Goal: Check status

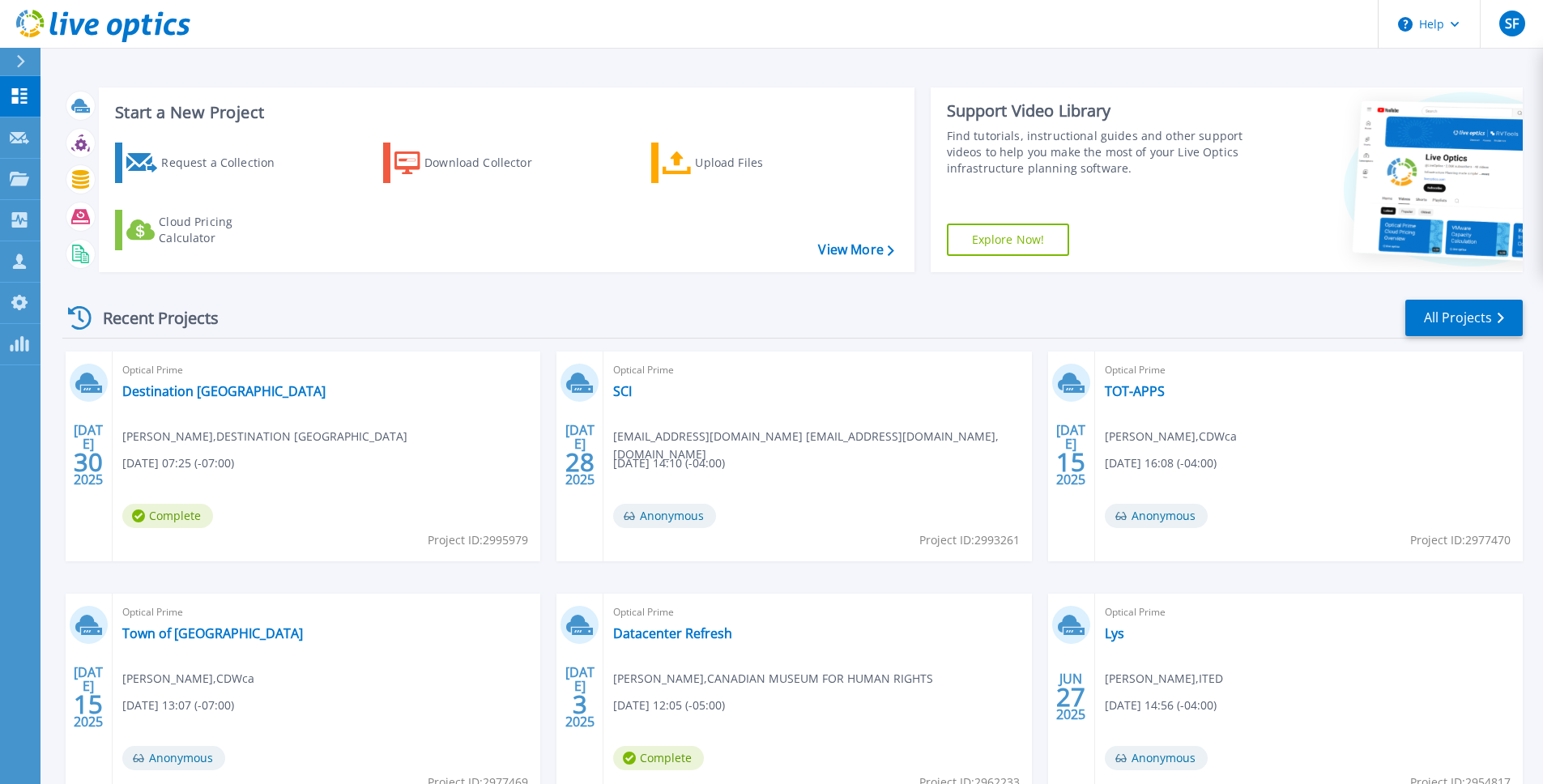
click at [392, 379] on span "Optical Prime" at bounding box center [326, 370] width 408 height 17
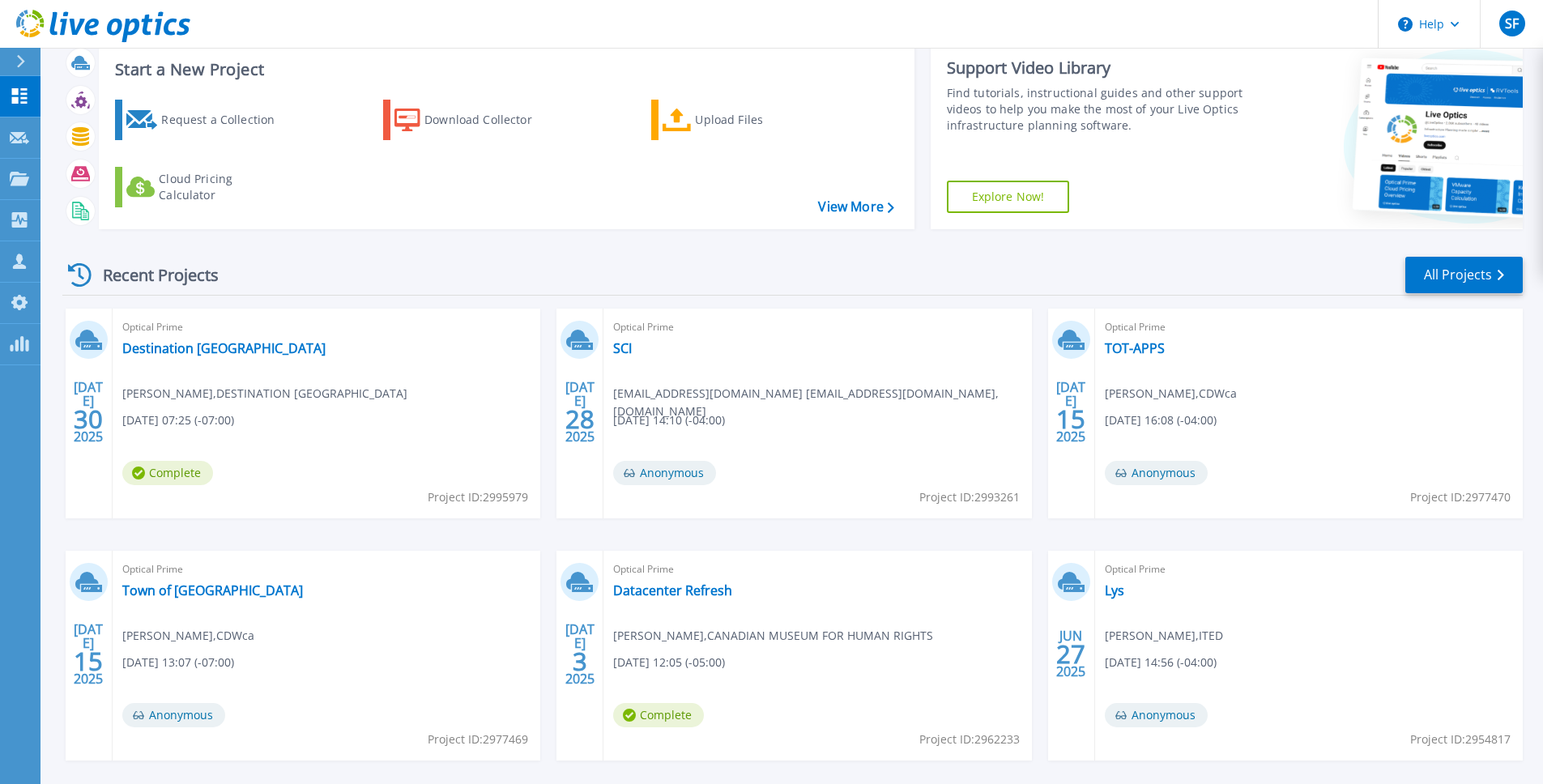
scroll to position [113, 0]
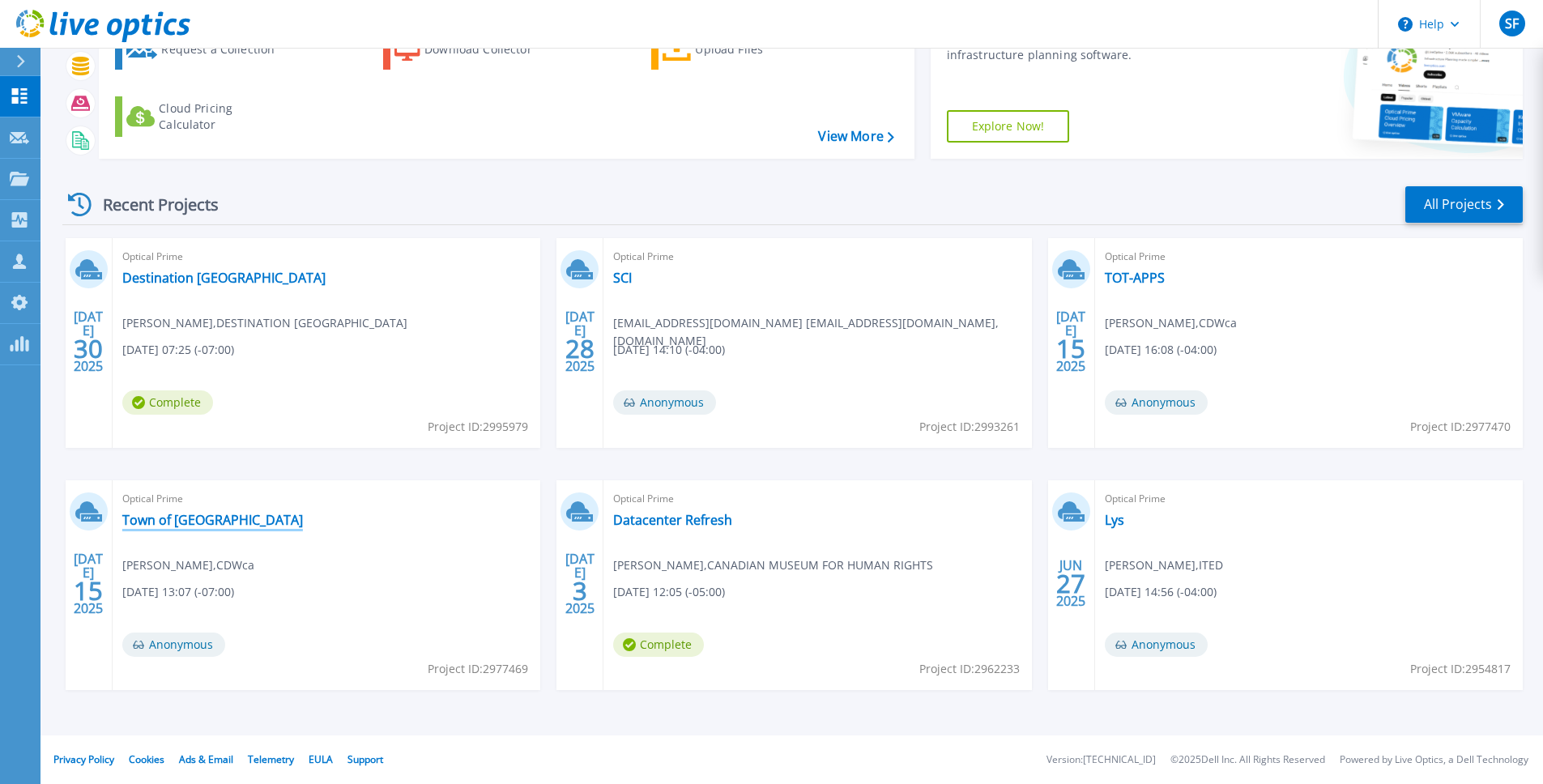
click at [185, 520] on link "Town of [GEOGRAPHIC_DATA]" at bounding box center [212, 520] width 181 height 17
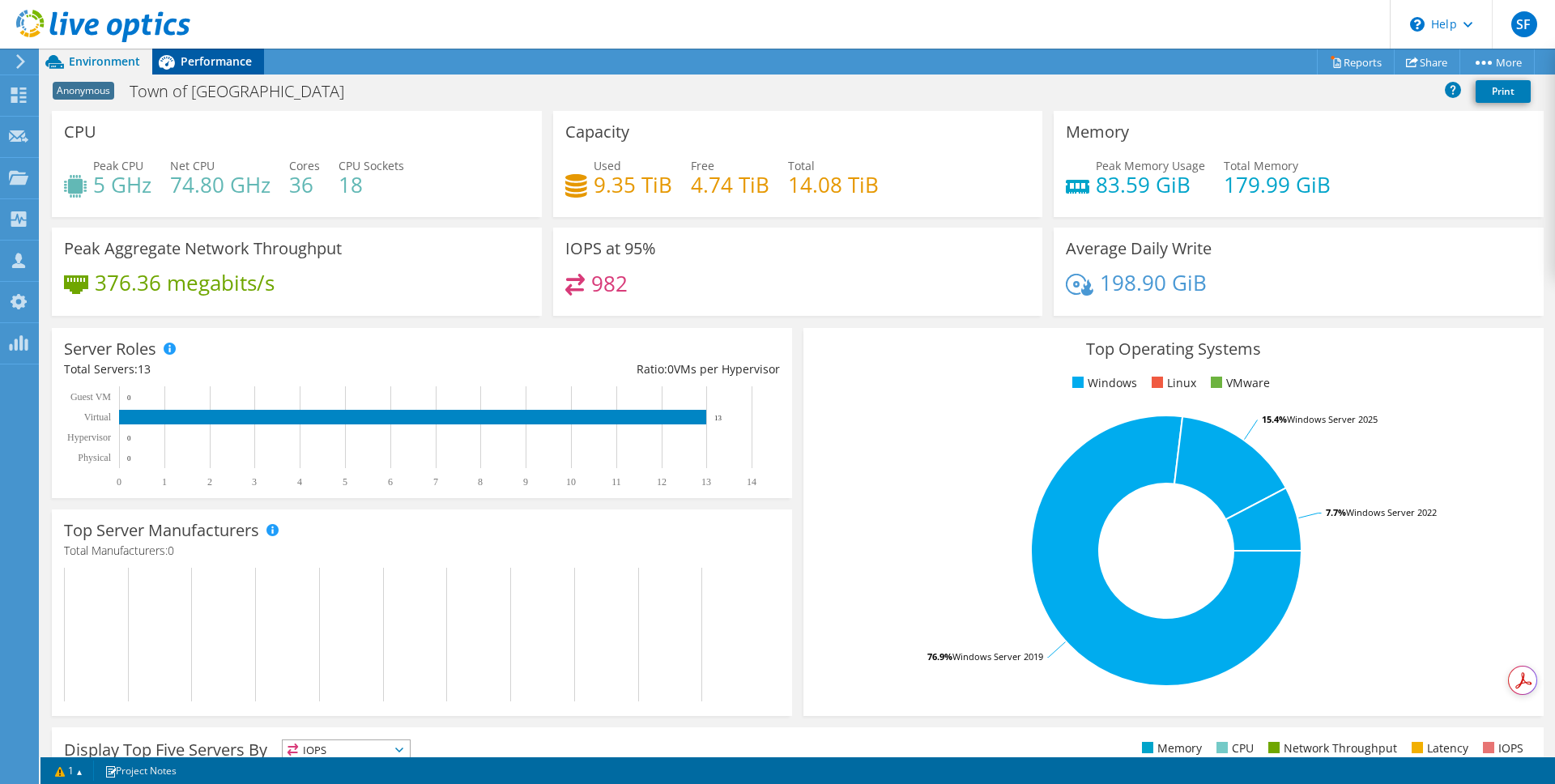
click at [215, 66] on span "Performance" at bounding box center [216, 61] width 72 height 16
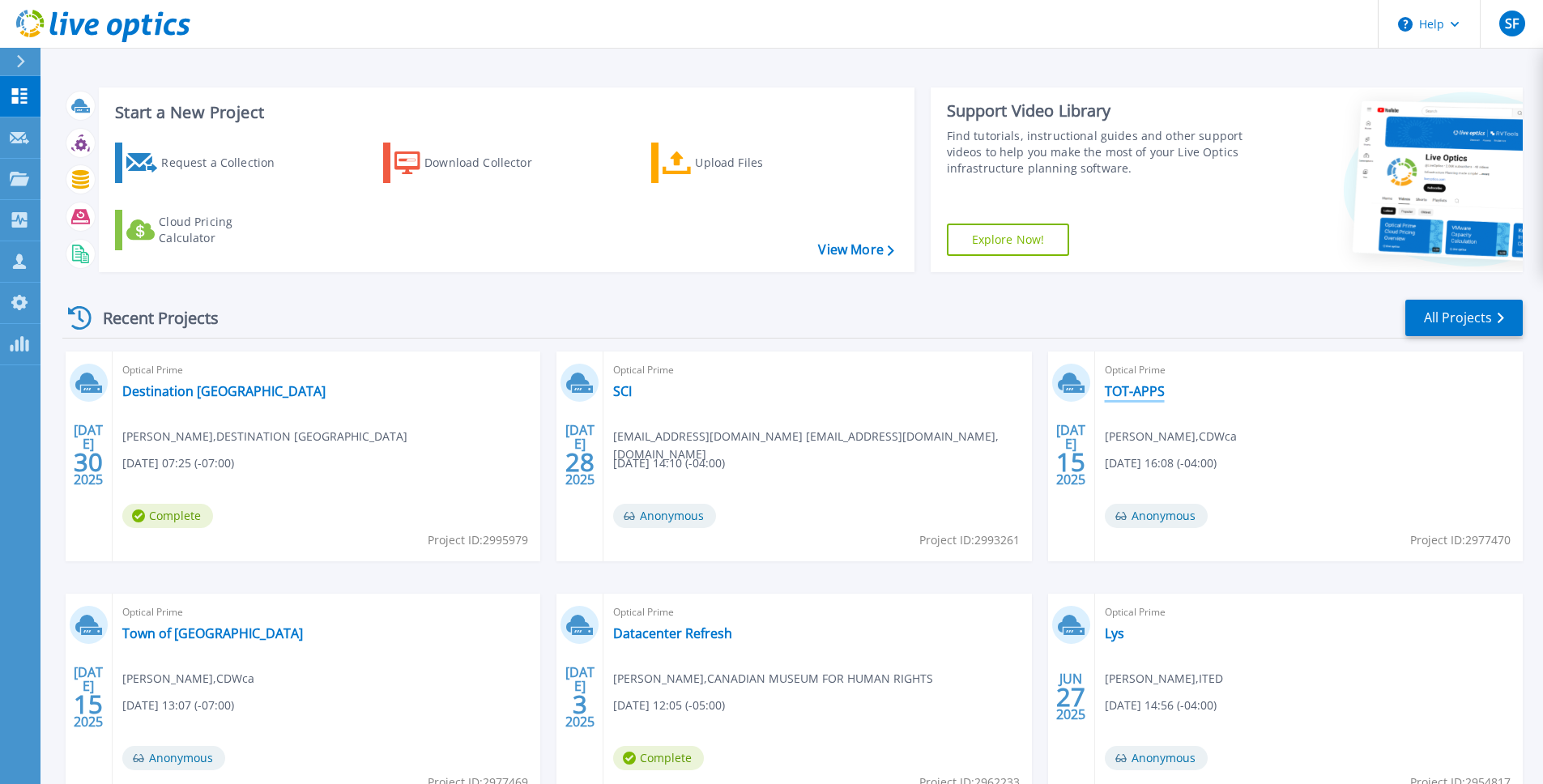
click at [1137, 389] on link "TOT-APPS" at bounding box center [1135, 391] width 60 height 17
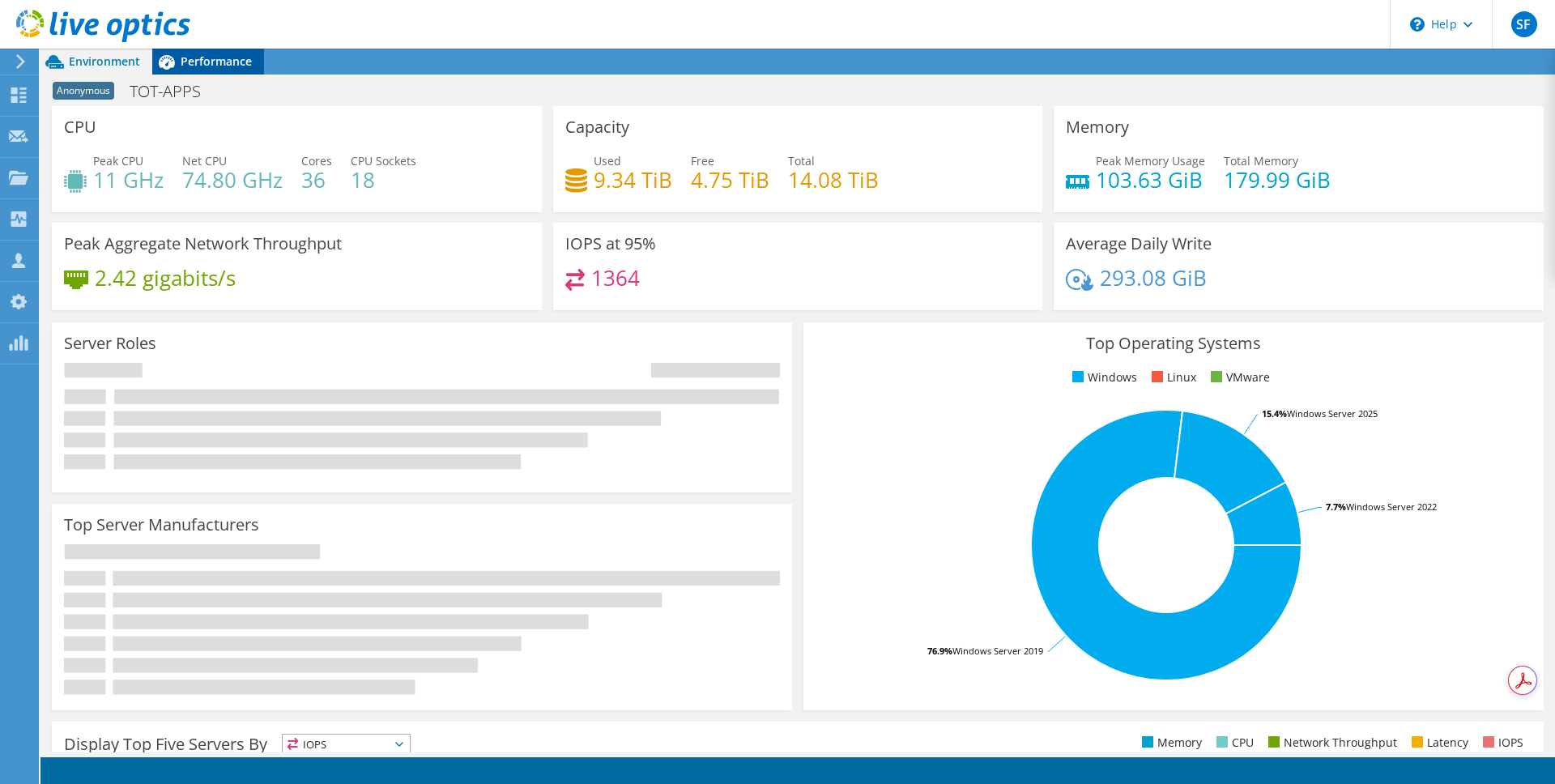
click at [215, 65] on span "Performance" at bounding box center [216, 61] width 72 height 16
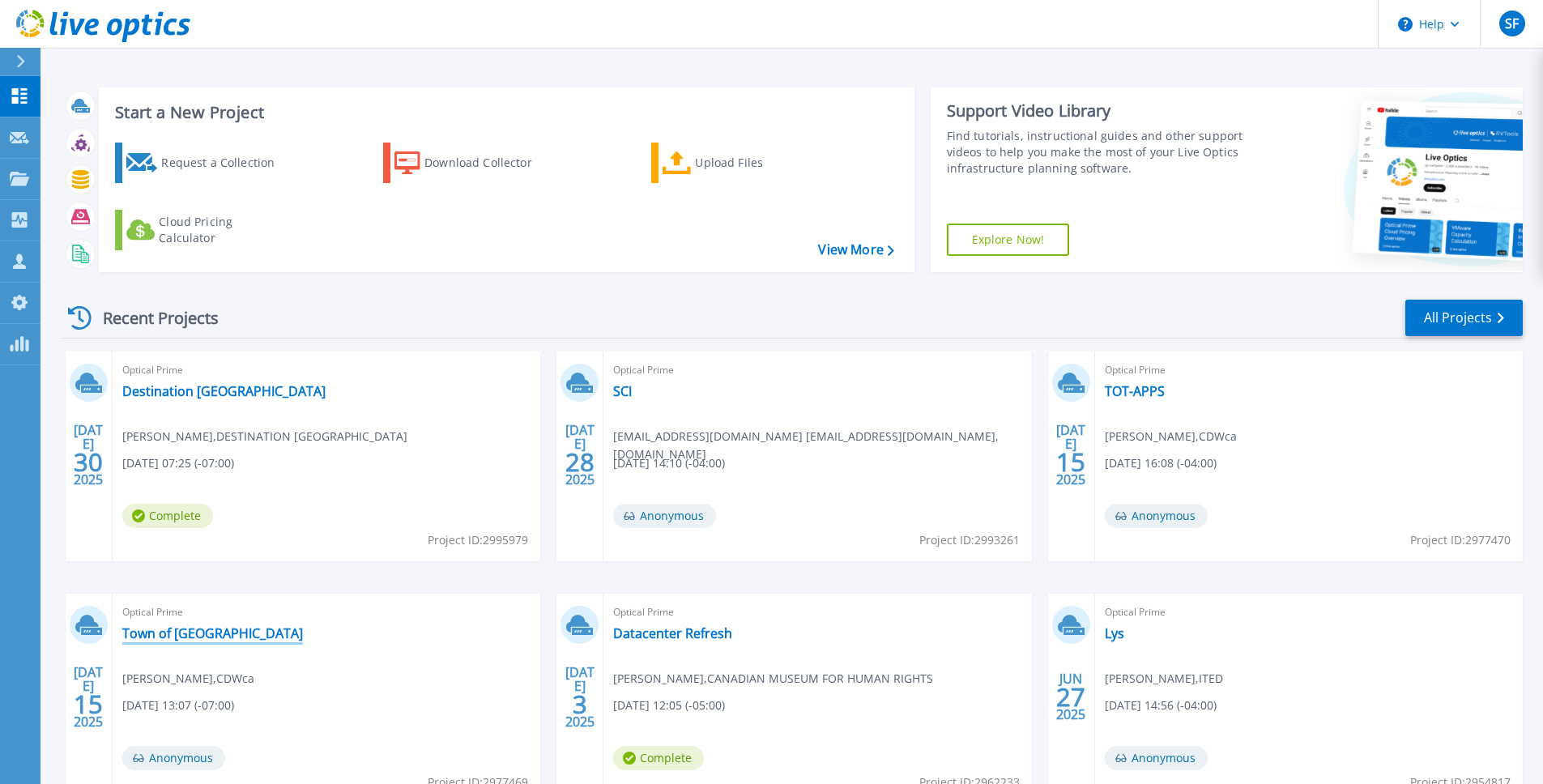
click at [202, 635] on link "Town of [GEOGRAPHIC_DATA]" at bounding box center [212, 633] width 181 height 17
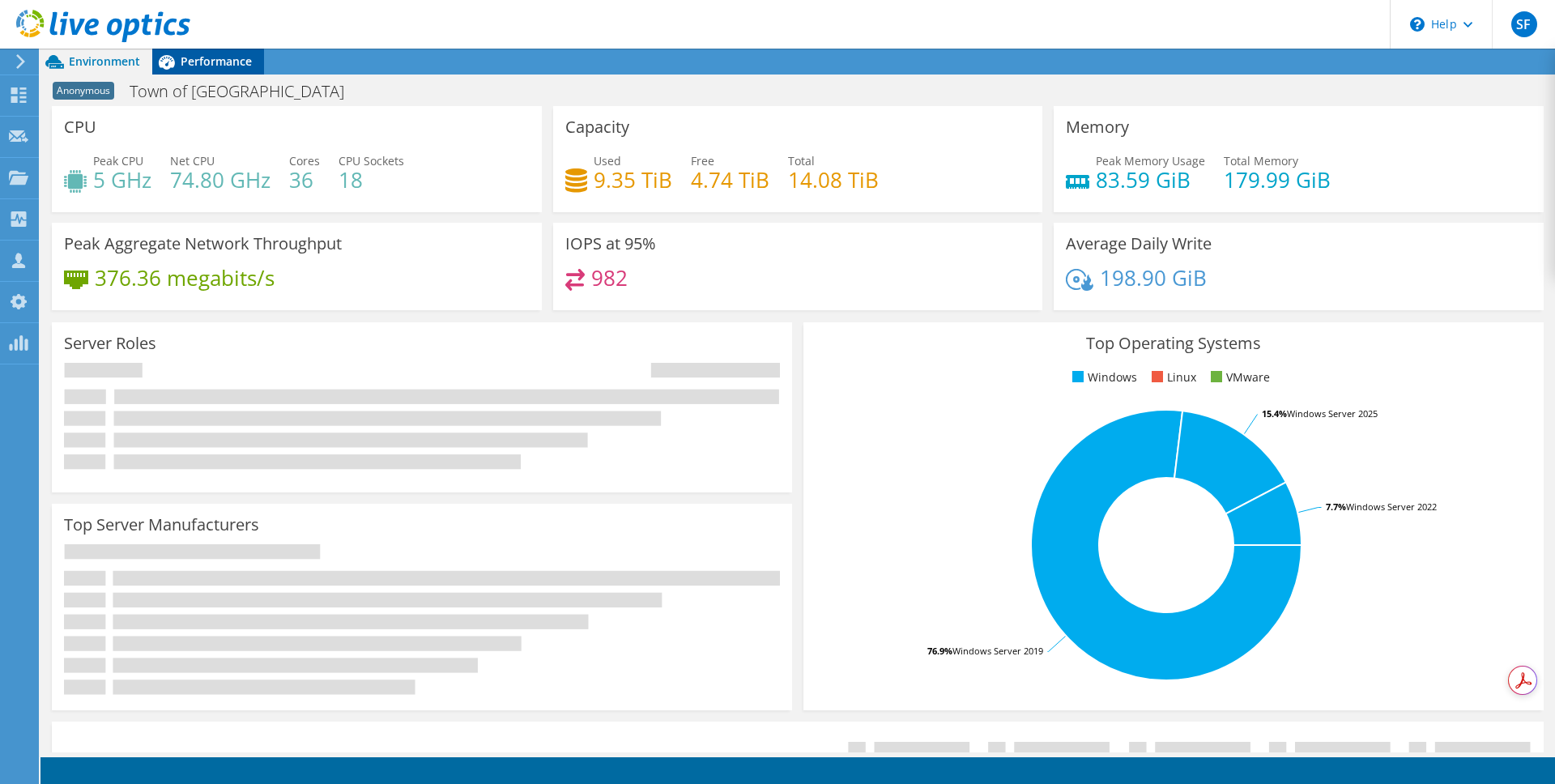
click at [222, 58] on span "Performance" at bounding box center [216, 61] width 72 height 16
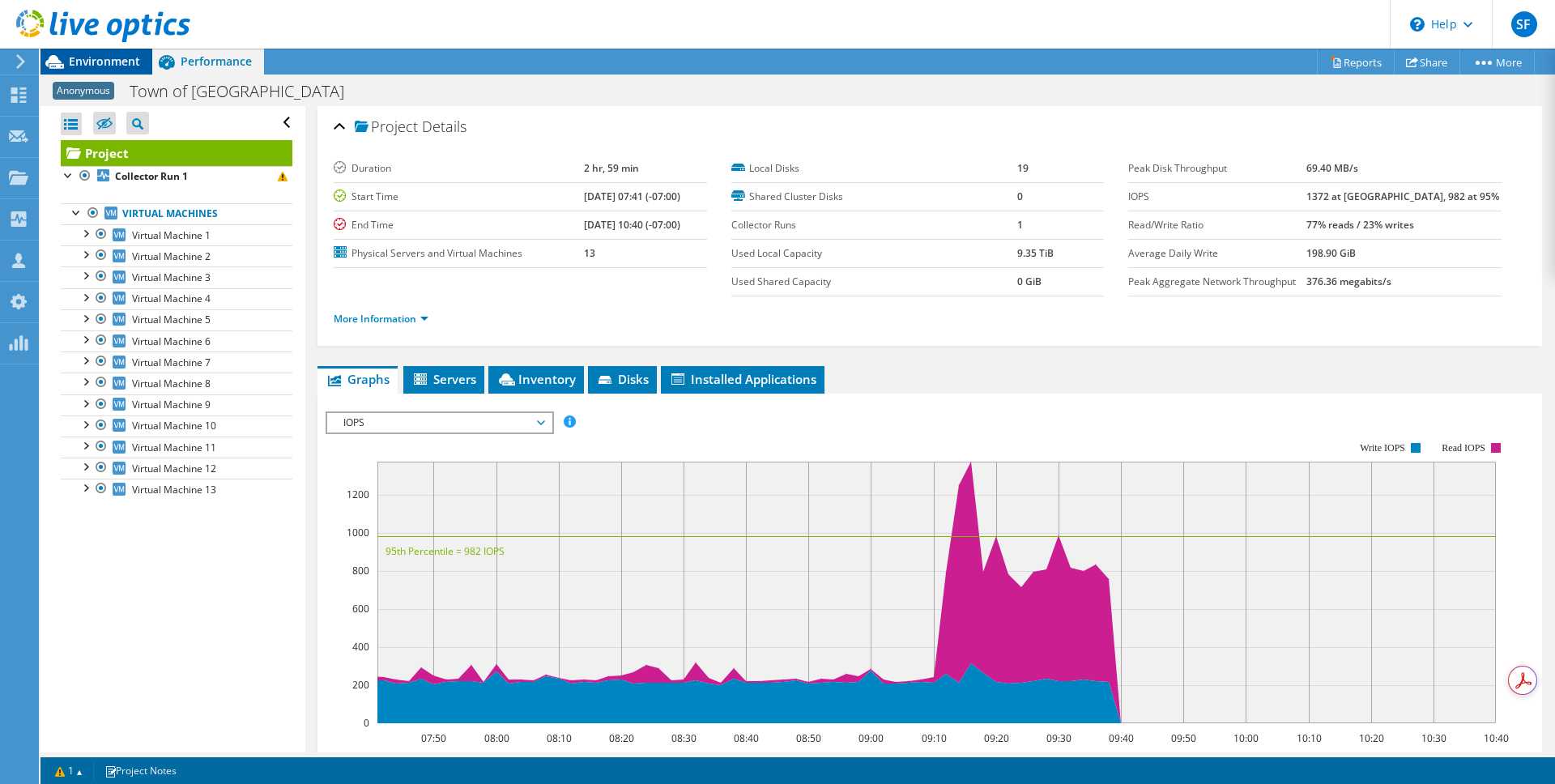
click at [121, 61] on span "Environment" at bounding box center [105, 61] width 72 height 16
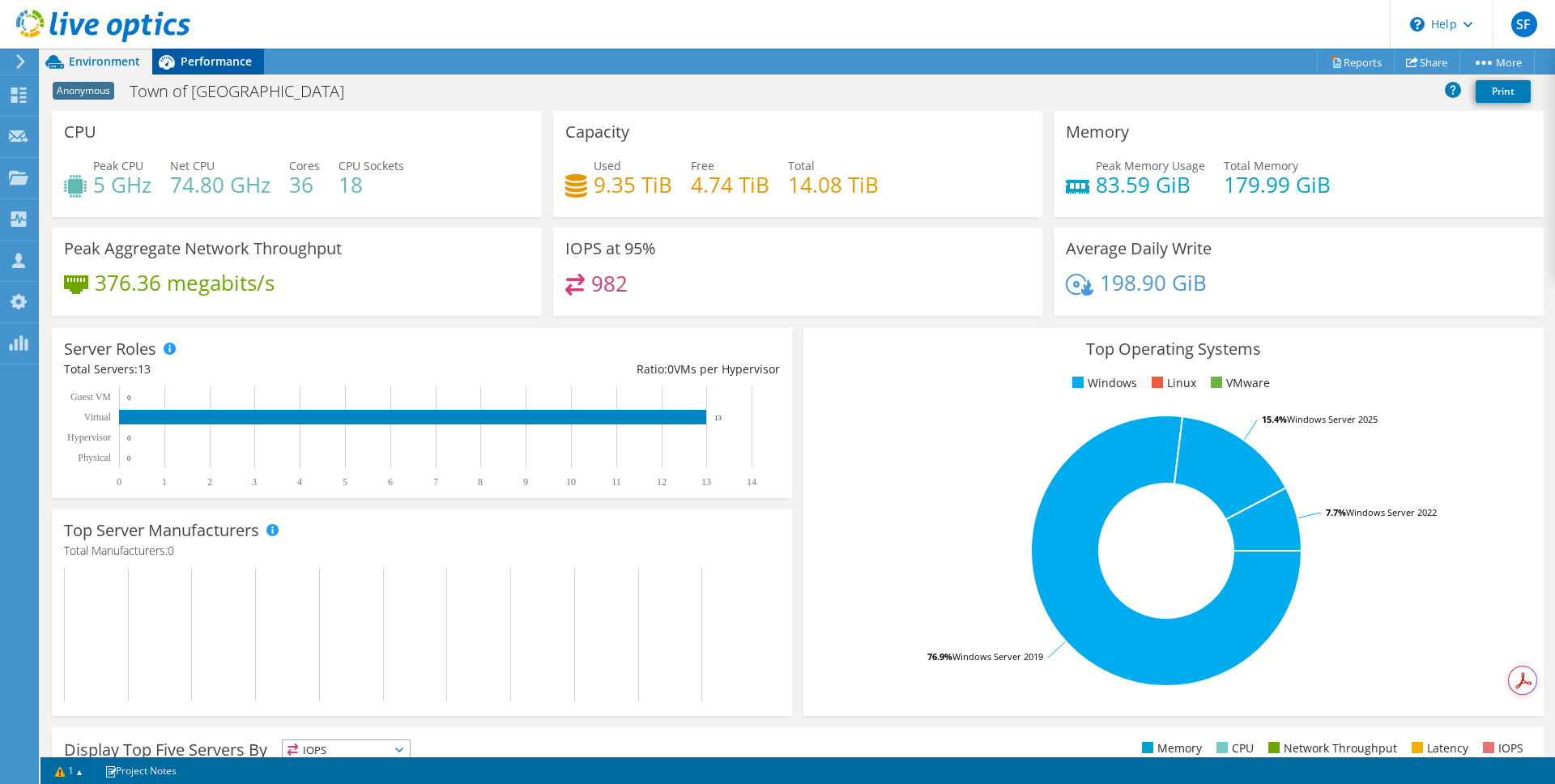
click at [220, 61] on span "Performance" at bounding box center [216, 61] width 72 height 16
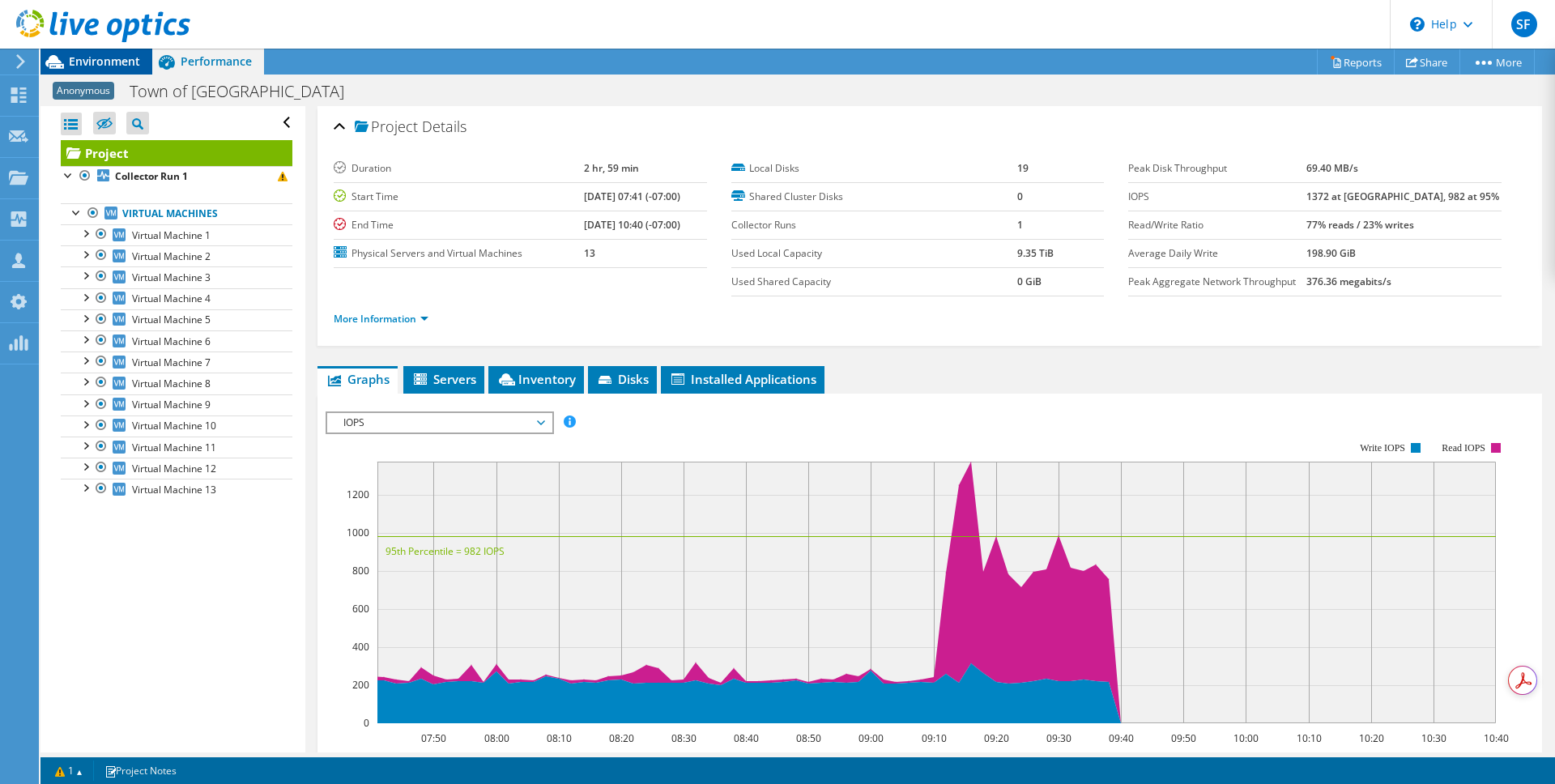
click at [120, 59] on span "Environment" at bounding box center [105, 61] width 72 height 16
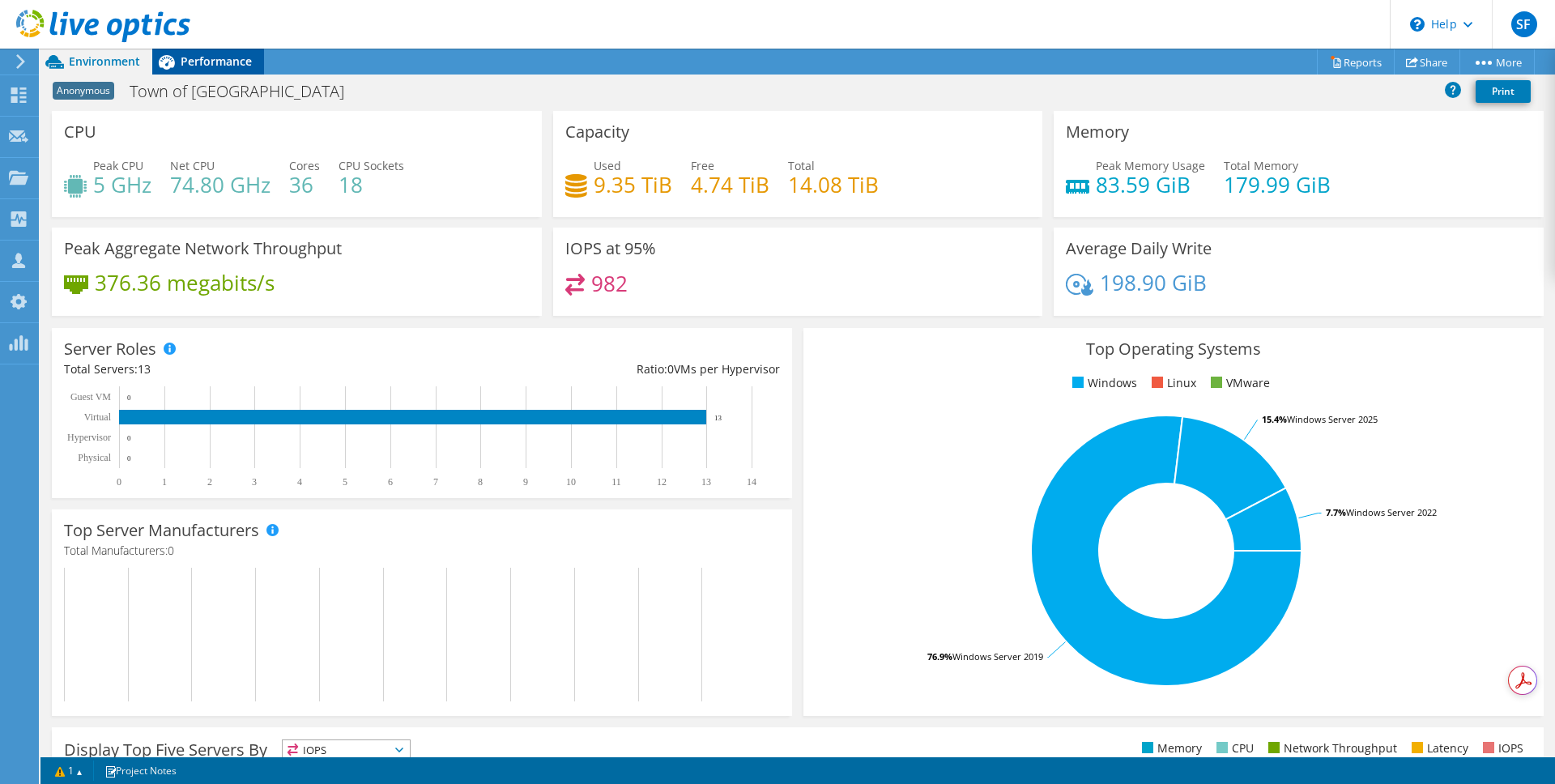
click at [191, 58] on span "Performance" at bounding box center [216, 61] width 72 height 16
